Goal: Task Accomplishment & Management: Use online tool/utility

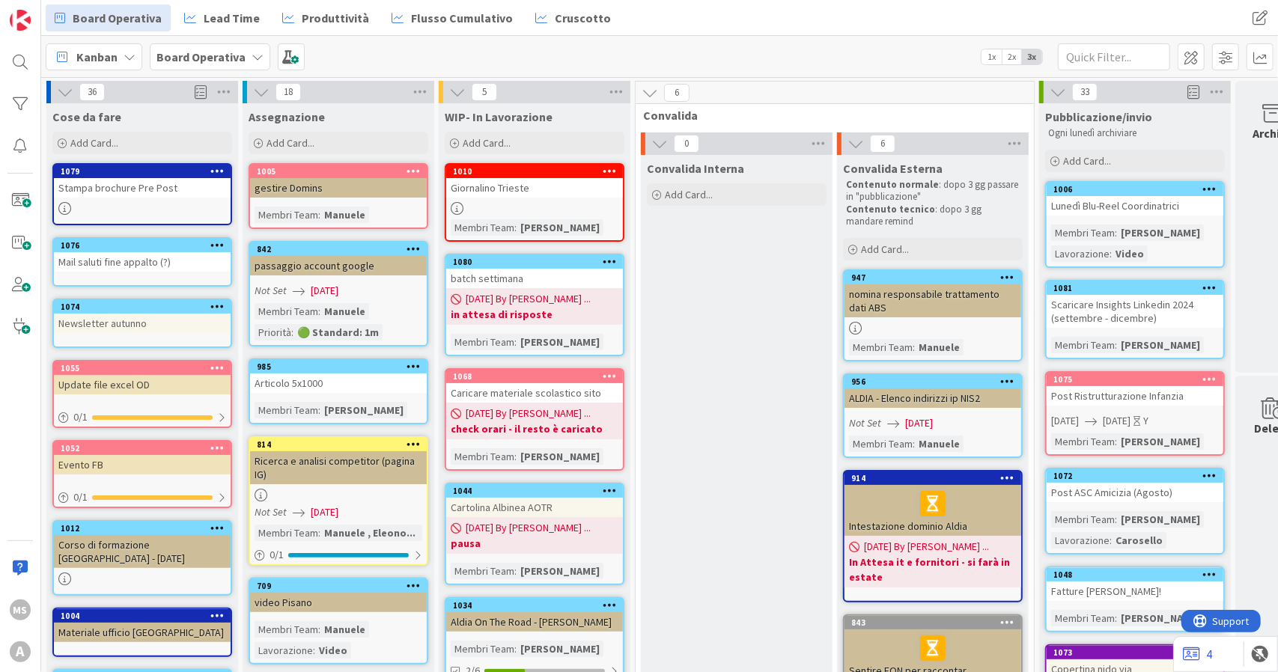
click at [162, 46] on div "Board Operativa" at bounding box center [210, 56] width 121 height 27
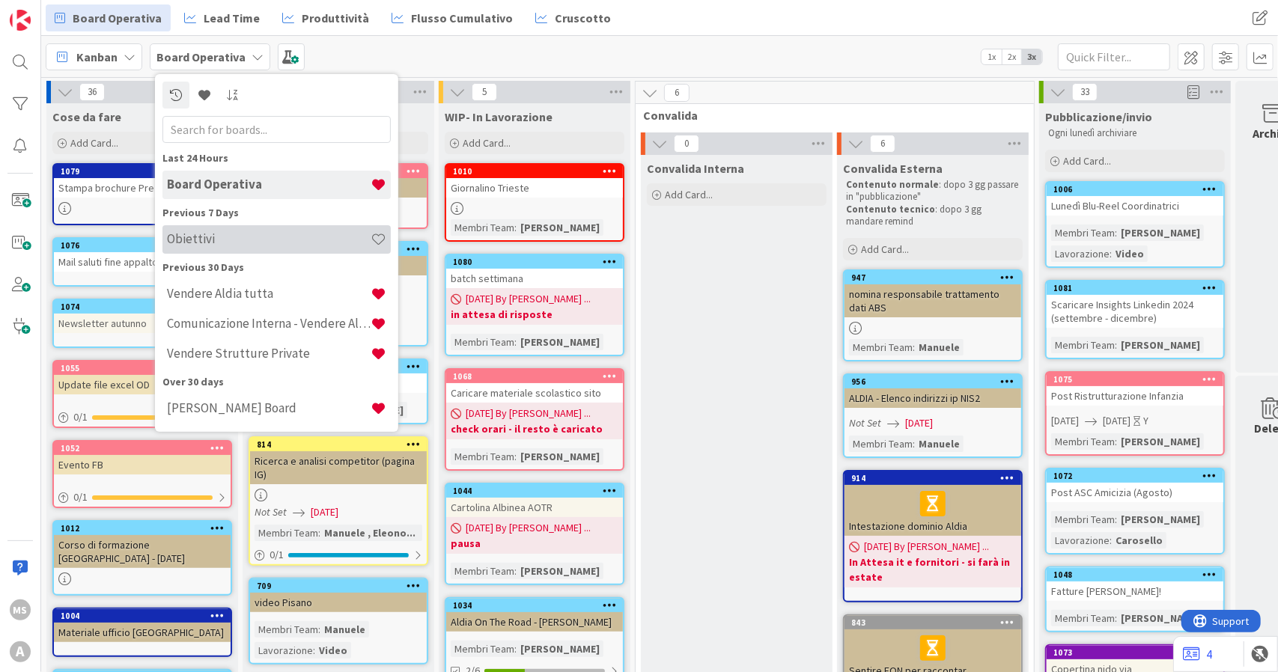
click at [218, 240] on h4 "Obiettivi" at bounding box center [269, 238] width 204 height 15
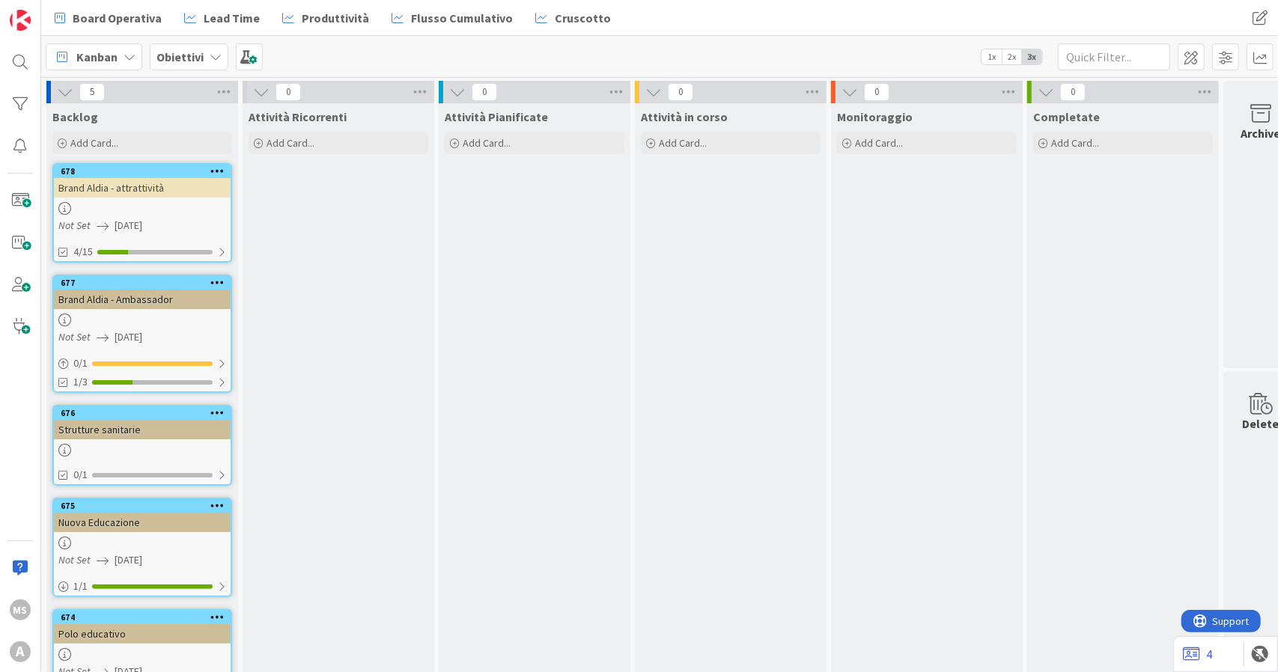
click at [159, 210] on div at bounding box center [142, 208] width 177 height 13
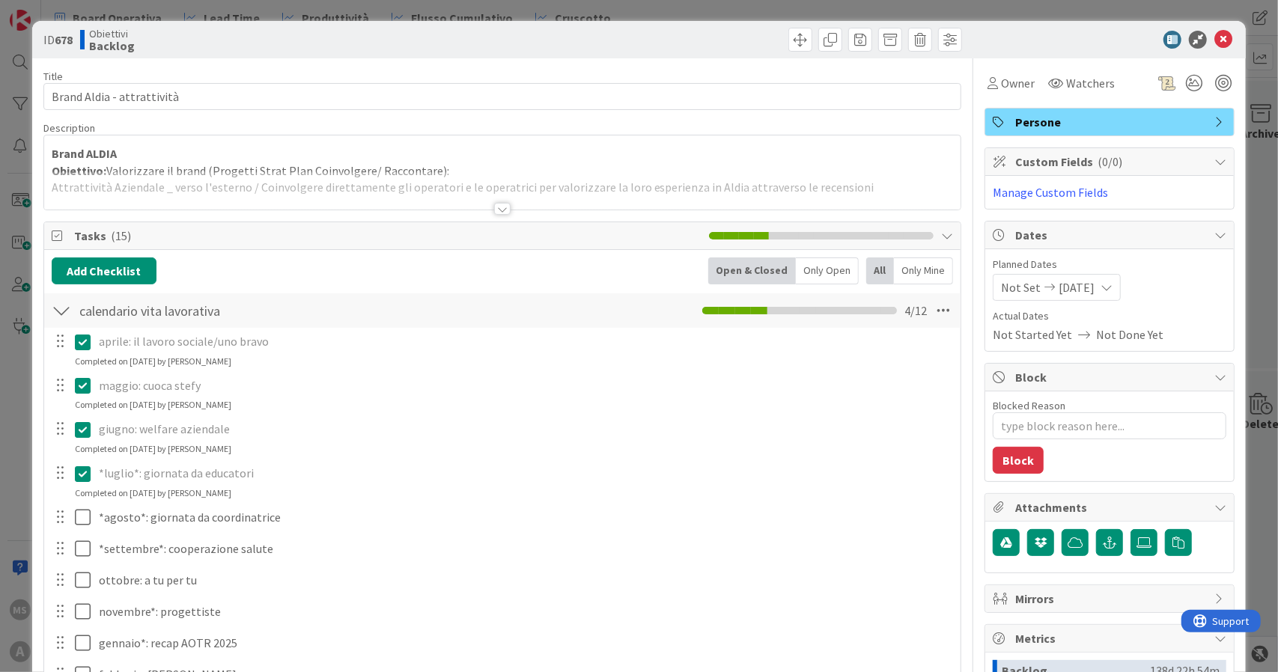
type textarea "x"
click at [1214, 43] on icon at bounding box center [1223, 40] width 18 height 18
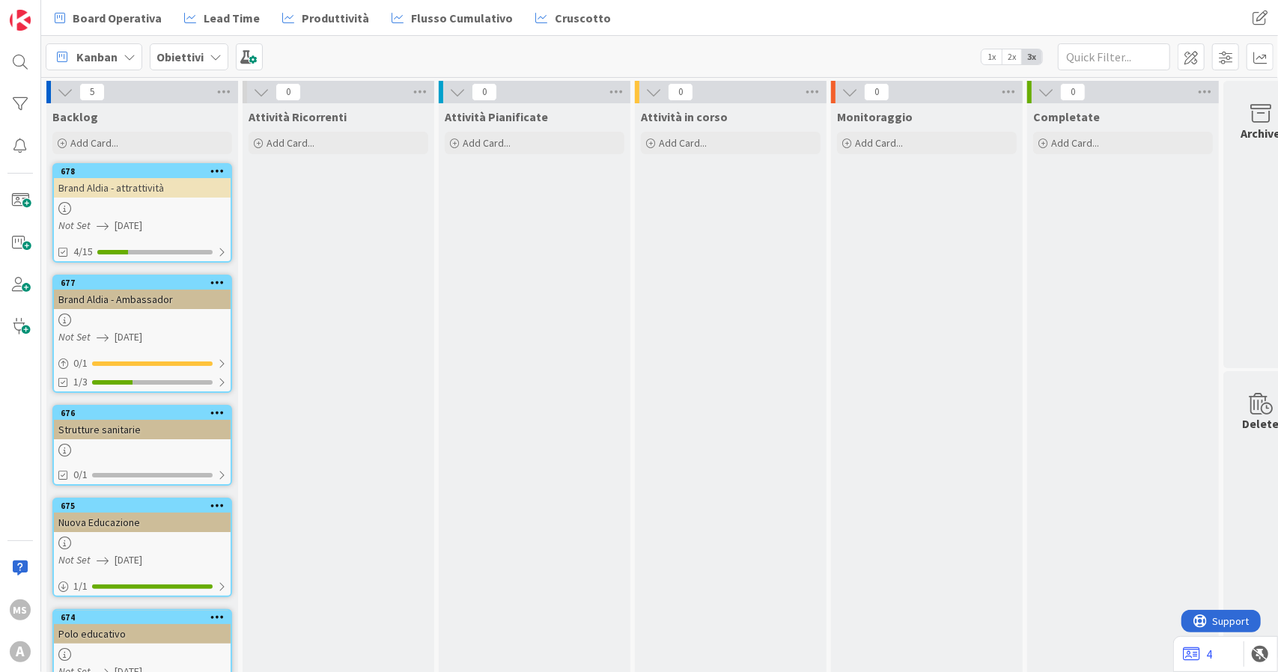
click at [110, 55] on span "Kanban" at bounding box center [96, 57] width 41 height 18
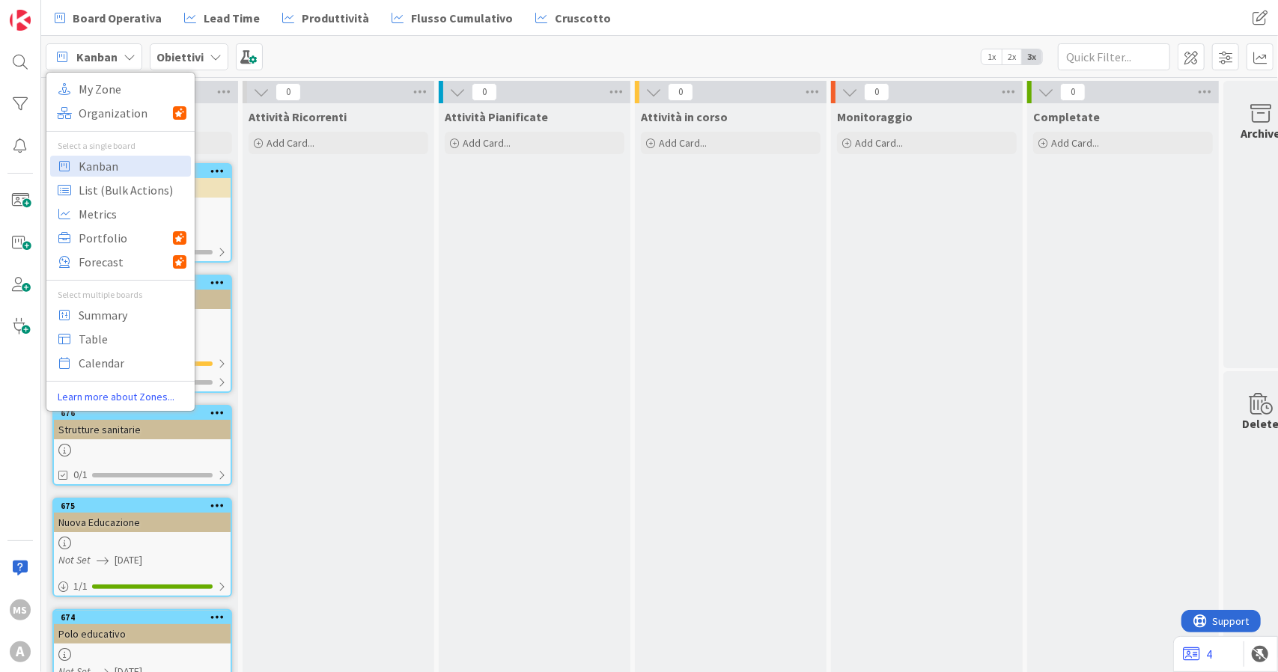
click at [110, 55] on span "Kanban" at bounding box center [96, 57] width 41 height 18
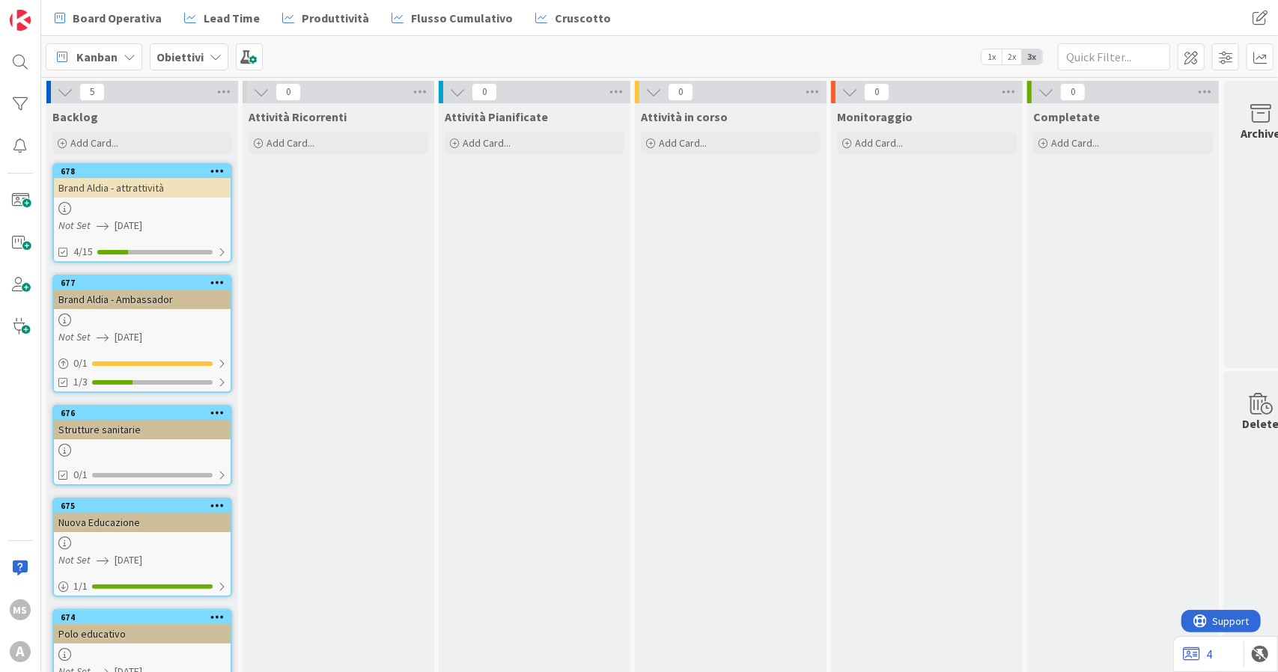
click at [717, 28] on div "Board Operativa Lead Time Produttività Flusso Cumulativo Cruscotto" at bounding box center [486, 17] width 880 height 27
